Goal: Task Accomplishment & Management: Use online tool/utility

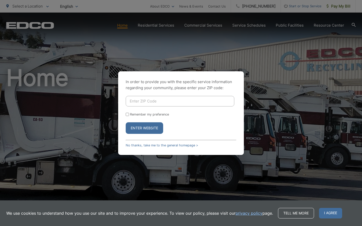
click at [149, 102] on input "Enter ZIP Code" at bounding box center [180, 101] width 109 height 11
type input "91932"
click at [126, 122] on button "Enter Website" at bounding box center [144, 128] width 37 height 12
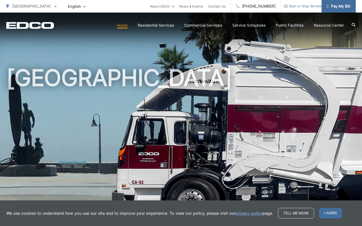
click at [337, 5] on span "Pay My Bill" at bounding box center [338, 6] width 24 height 6
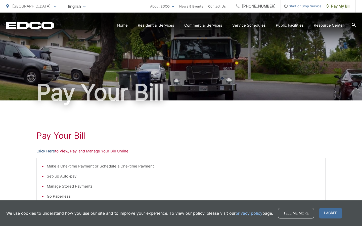
click at [50, 152] on link "Click Here" at bounding box center [45, 151] width 19 height 6
